Goal: Find specific page/section: Find specific page/section

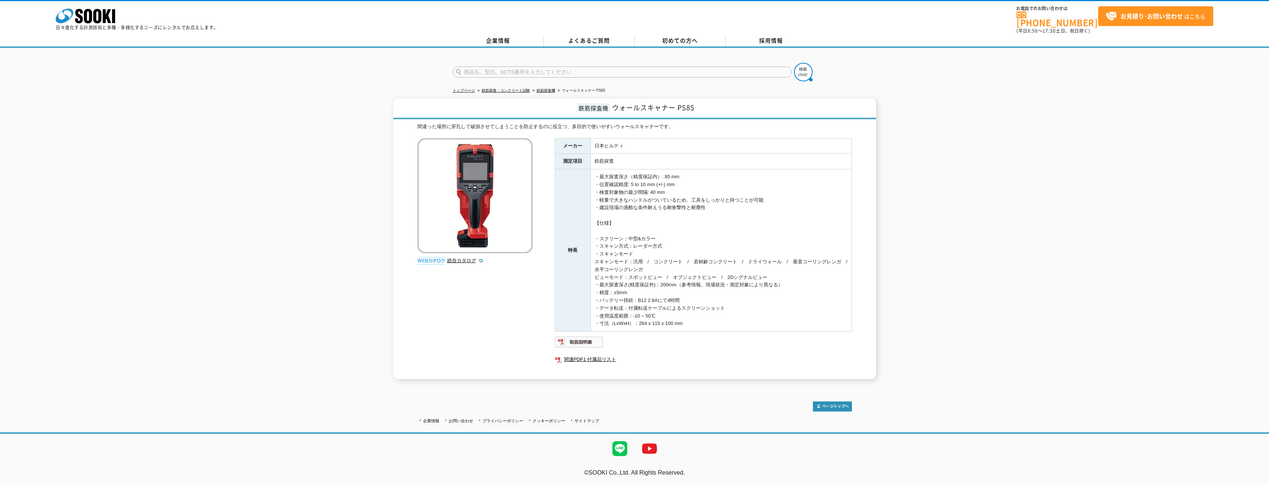
click at [471, 189] on img at bounding box center [475, 195] width 115 height 115
click at [448, 258] on link "総合カタログ" at bounding box center [465, 261] width 36 height 6
drag, startPoint x: 635, startPoint y: 286, endPoint x: 630, endPoint y: 283, distance: 5.8
click at [544, 88] on link "鉄筋探査機" at bounding box center [546, 90] width 19 height 4
click at [546, 88] on link "鉄筋探査機" at bounding box center [546, 90] width 19 height 4
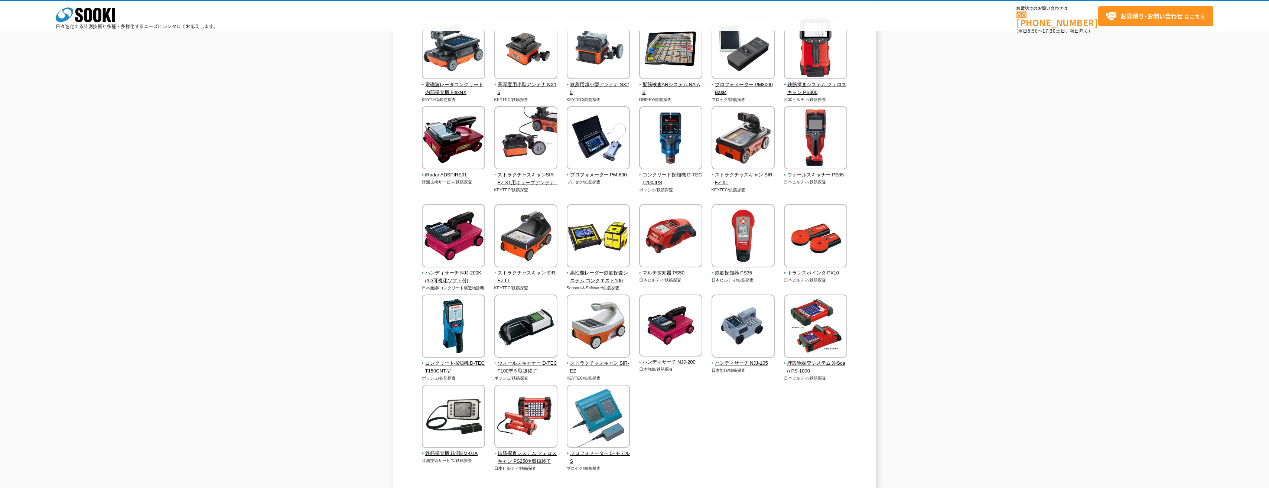
scroll to position [111, 0]
